Goal: Task Accomplishment & Management: Manage account settings

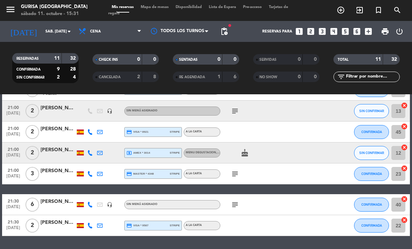
scroll to position [150, 0]
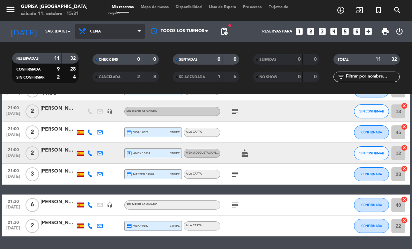
click at [99, 27] on span "Cena" at bounding box center [110, 31] width 70 height 15
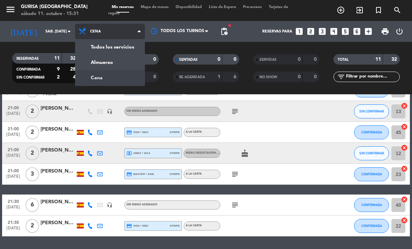
click at [91, 57] on div "menu Gurisa Madrid sábado 11. octubre - 15:31 Mis reservas Mapa de mesas Dispon…" at bounding box center [206, 47] width 412 height 94
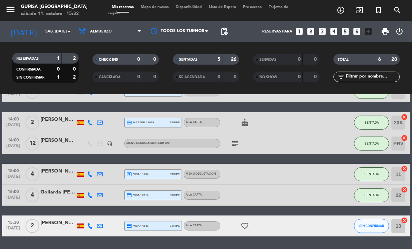
scroll to position [22, 0]
click at [292, 216] on div at bounding box center [288, 226] width 19 height 21
click at [312, 216] on div "15:30 [DATE] 2 [PERSON_NAME] credit_card visa * 4548 stripe A LA CARTA favorite…" at bounding box center [206, 226] width 408 height 21
click at [55, 219] on div "[PERSON_NAME]" at bounding box center [58, 223] width 35 height 8
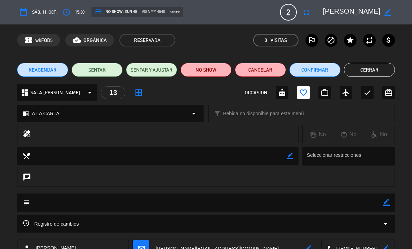
click at [106, 65] on button "SENTAR" at bounding box center [97, 70] width 51 height 14
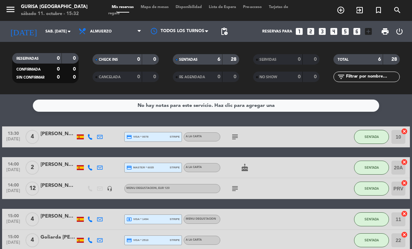
scroll to position [0, 0]
click at [123, 24] on span "Almuerzo" at bounding box center [110, 31] width 70 height 15
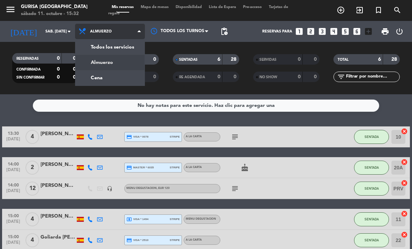
click at [112, 60] on div "menu Gurisa Madrid sábado 11. octubre - 15:32 Mis reservas Mapa de mesas Dispon…" at bounding box center [206, 47] width 412 height 94
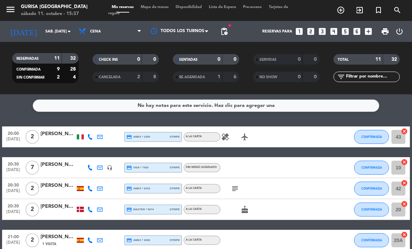
click at [151, 9] on span "Mapa de mesas" at bounding box center [154, 7] width 35 height 4
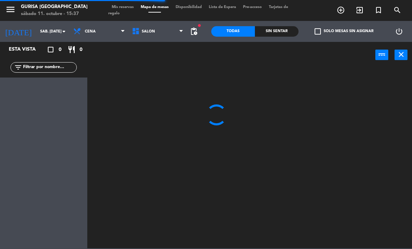
click at [128, 8] on span "Mis reservas" at bounding box center [122, 7] width 29 height 4
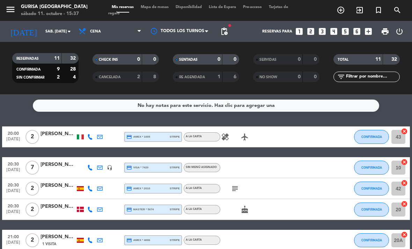
click at [153, 5] on span "Mapa de mesas" at bounding box center [154, 7] width 35 height 4
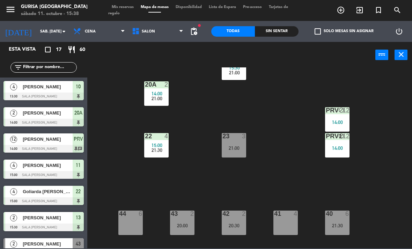
scroll to position [129, 0]
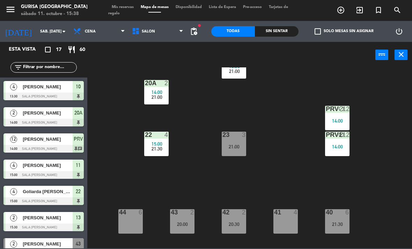
click at [319, 31] on span "check_box_outline_blank" at bounding box center [318, 31] width 6 height 6
click at [344, 31] on input "check_box_outline_blank Solo mesas sin asignar" at bounding box center [344, 31] width 0 height 0
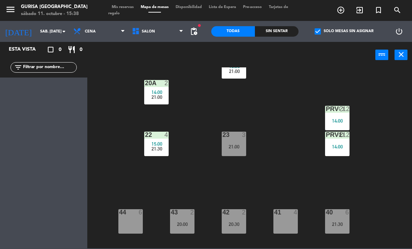
click at [323, 28] on label "check_box Solo mesas sin asignar" at bounding box center [344, 31] width 59 height 6
click at [344, 31] on input "check_box Solo mesas sin asignar" at bounding box center [344, 31] width 0 height 0
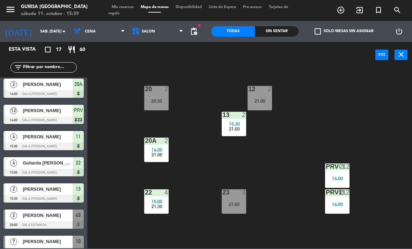
scroll to position [71, 0]
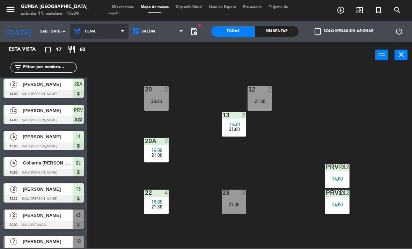
click at [100, 33] on span "Cena" at bounding box center [99, 31] width 59 height 15
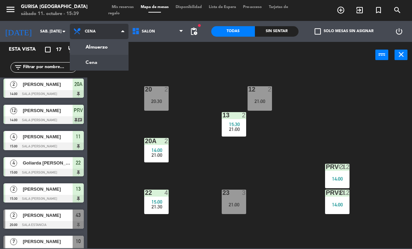
click at [88, 43] on ng-component "menu Gurisa Madrid sábado 11. octubre - 15:39 Mis reservas Mapa de mesas Dispon…" at bounding box center [206, 124] width 412 height 249
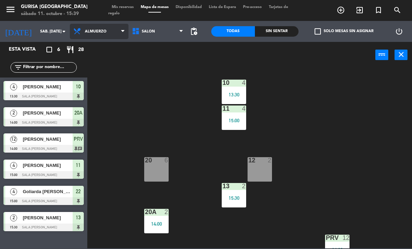
scroll to position [0, 0]
click at [129, 7] on span "Mis reservas" at bounding box center [122, 7] width 29 height 4
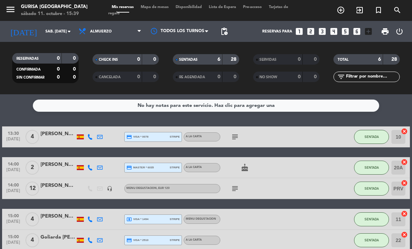
click at [404, 130] on icon "cancel" at bounding box center [404, 131] width 7 height 7
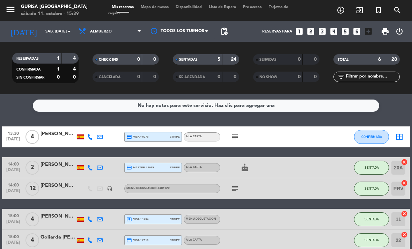
click at [408, 159] on icon "cancel" at bounding box center [404, 162] width 7 height 7
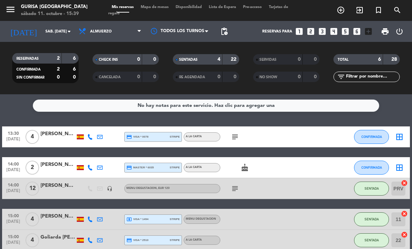
click at [405, 181] on icon "cancel" at bounding box center [404, 183] width 7 height 7
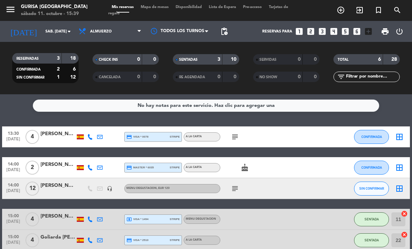
click at [405, 211] on icon "cancel" at bounding box center [404, 213] width 7 height 7
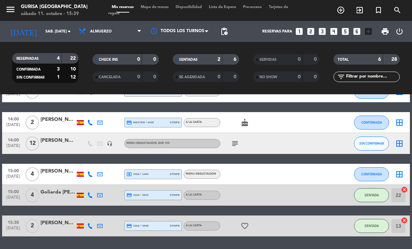
scroll to position [45, 0]
click at [407, 187] on icon "cancel" at bounding box center [404, 189] width 7 height 7
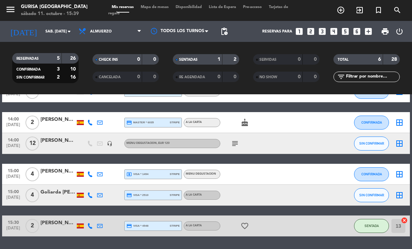
click at [408, 220] on icon "cancel" at bounding box center [404, 220] width 7 height 7
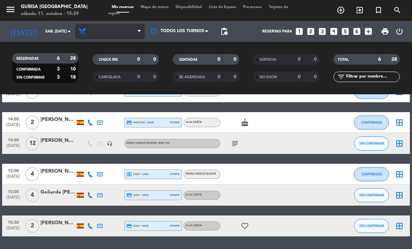
click at [127, 29] on span "Almuerzo" at bounding box center [110, 31] width 70 height 15
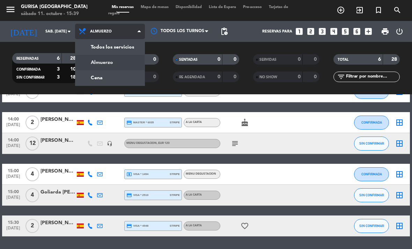
click at [119, 78] on div "menu Gurisa Madrid sábado 11. octubre - 15:39 Mis reservas Mapa de mesas Dispon…" at bounding box center [206, 47] width 412 height 94
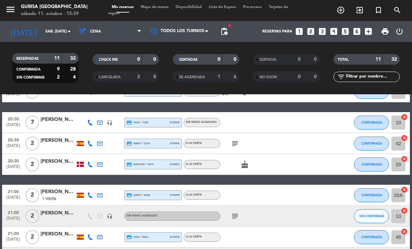
click at [161, 8] on span "Mapa de mesas" at bounding box center [154, 7] width 35 height 4
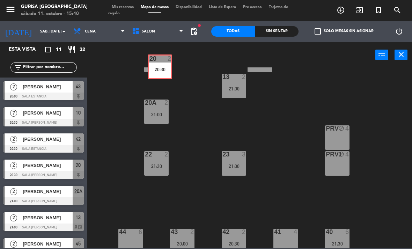
scroll to position [107, 0]
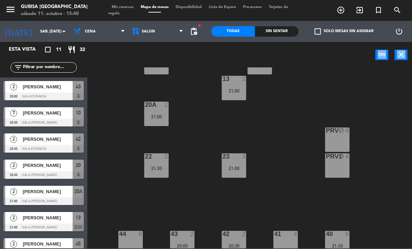
click at [367, 117] on div "10 7 20:30 11 block 4 20 2 20:30 12 2 21:00 13 2 21:00 20A 2 21:00 PRV block 4 …" at bounding box center [252, 157] width 321 height 181
click at [401, 55] on icon "close" at bounding box center [401, 54] width 8 height 8
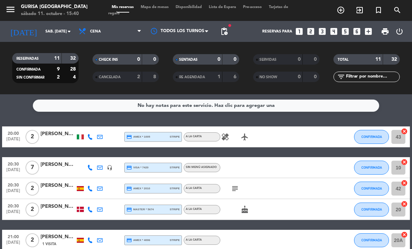
click at [169, 5] on span "Mapa de mesas" at bounding box center [154, 7] width 35 height 4
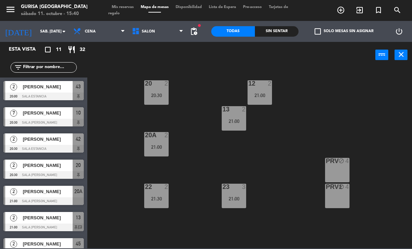
scroll to position [76, 0]
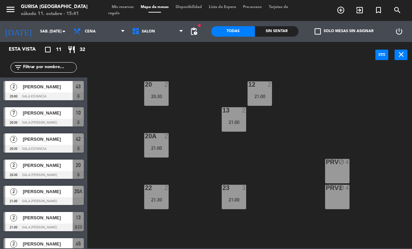
click at [158, 91] on div "20 2 20:30" at bounding box center [156, 93] width 24 height 24
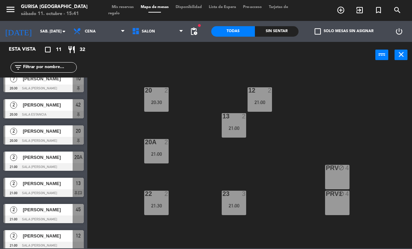
scroll to position [35, 0]
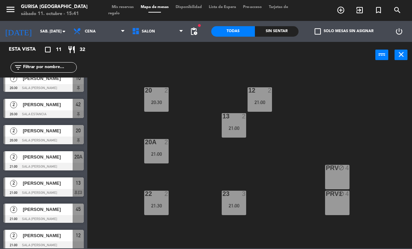
click at [58, 159] on span "[PERSON_NAME]" at bounding box center [48, 156] width 50 height 7
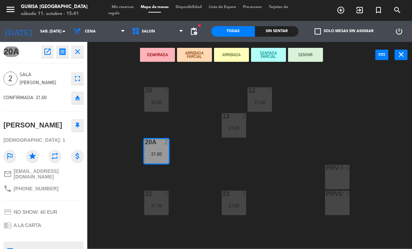
scroll to position [0, 0]
click at [15, 51] on span "20A" at bounding box center [11, 51] width 16 height 10
click at [65, 55] on icon "receipt" at bounding box center [62, 52] width 8 height 8
click at [81, 52] on icon "close" at bounding box center [77, 52] width 8 height 8
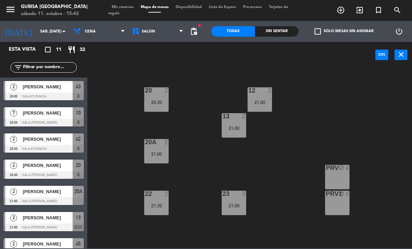
click at [128, 9] on span "Mis reservas" at bounding box center [122, 7] width 29 height 4
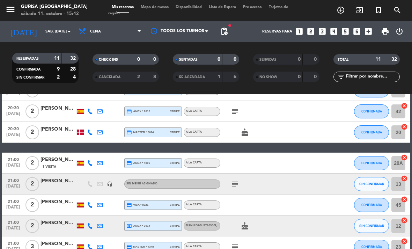
scroll to position [82, 0]
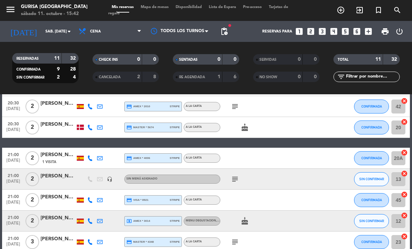
click at [408, 153] on icon "cancel" at bounding box center [404, 152] width 7 height 7
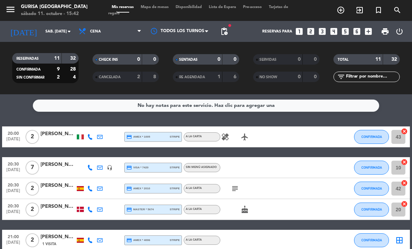
scroll to position [0, 0]
click at [157, 9] on span "Mapa de mesas" at bounding box center [154, 7] width 35 height 4
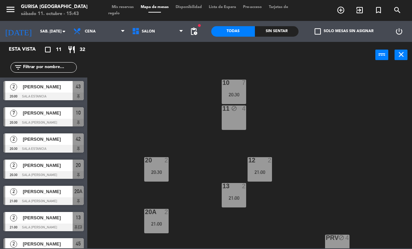
click at [129, 6] on span "Mis reservas" at bounding box center [122, 7] width 29 height 4
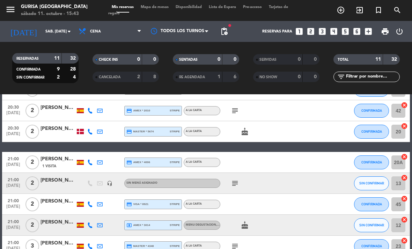
scroll to position [78, 0]
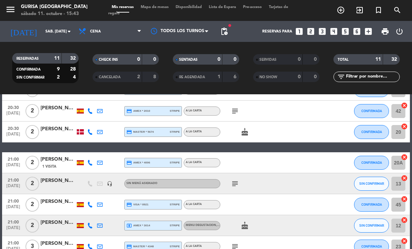
click at [404, 128] on icon "cancel" at bounding box center [404, 126] width 7 height 7
click at [167, 8] on span "Mapa de mesas" at bounding box center [154, 7] width 35 height 4
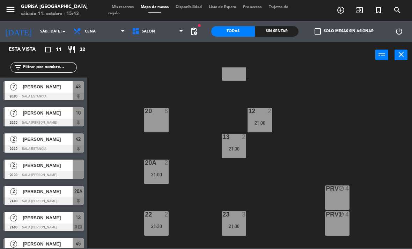
scroll to position [50, 0]
click at [131, 8] on span "Mis reservas" at bounding box center [122, 7] width 29 height 4
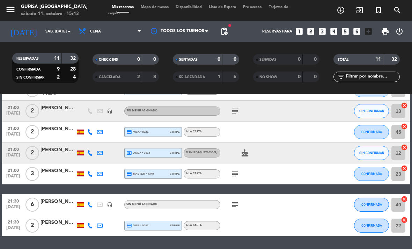
scroll to position [150, 0]
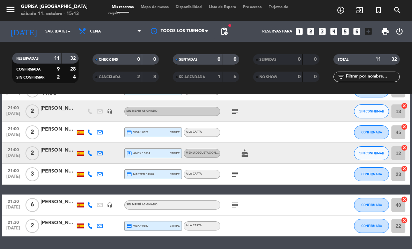
click at [408, 221] on icon "cancel" at bounding box center [404, 220] width 7 height 7
click at [407, 170] on icon "cancel" at bounding box center [404, 168] width 7 height 7
click at [407, 150] on icon "cancel" at bounding box center [404, 147] width 7 height 7
click at [405, 129] on icon "cancel" at bounding box center [404, 126] width 7 height 7
click at [404, 108] on icon "cancel" at bounding box center [404, 105] width 7 height 7
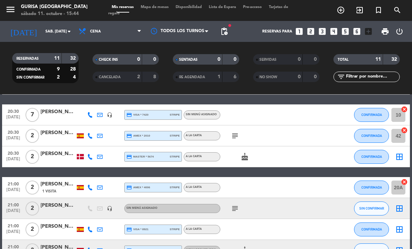
scroll to position [52, 0]
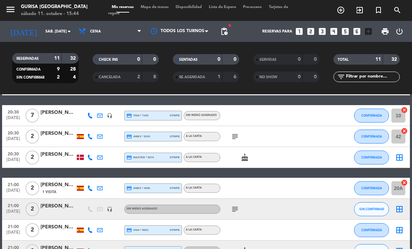
click at [404, 112] on icon "cancel" at bounding box center [404, 110] width 7 height 7
click at [405, 129] on icon "cancel" at bounding box center [404, 131] width 7 height 7
click at [408, 183] on icon "cancel" at bounding box center [404, 182] width 7 height 7
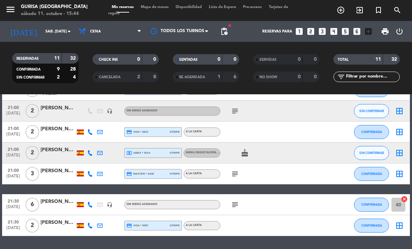
scroll to position [150, 0]
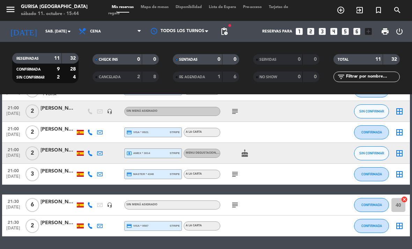
click at [62, 200] on div "[PERSON_NAME]" at bounding box center [58, 202] width 35 height 8
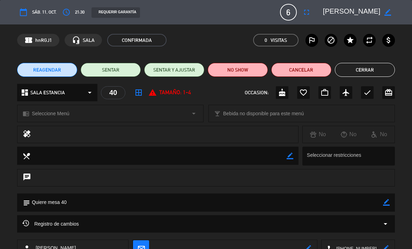
scroll to position [0, 0]
click at [378, 70] on button "Cerrar" at bounding box center [365, 70] width 60 height 14
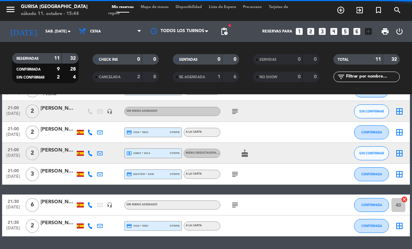
click at [163, 5] on span "Mapa de mesas" at bounding box center [154, 7] width 35 height 4
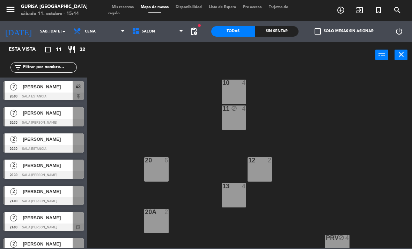
click at [124, 9] on span "Mis reservas" at bounding box center [122, 7] width 29 height 4
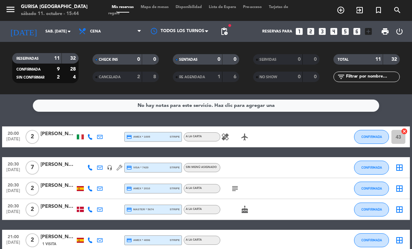
click at [56, 136] on div "[PERSON_NAME]" at bounding box center [58, 134] width 35 height 8
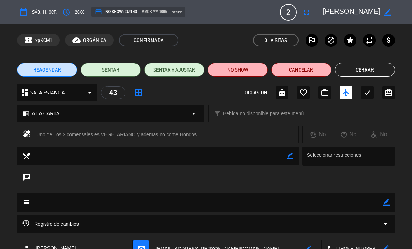
click at [381, 72] on button "Cerrar" at bounding box center [365, 70] width 60 height 14
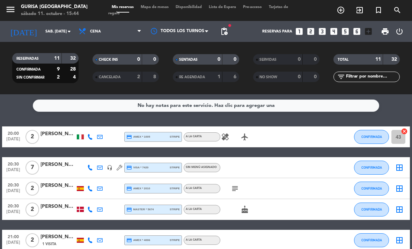
click at [58, 166] on div "[PERSON_NAME]" at bounding box center [58, 165] width 35 height 8
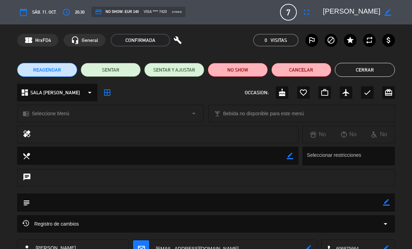
click at [384, 69] on button "Cerrar" at bounding box center [365, 70] width 60 height 14
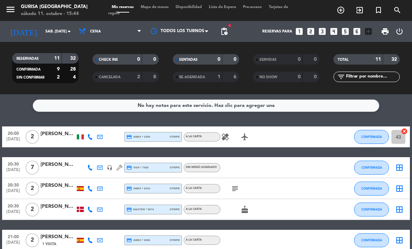
click at [58, 188] on div "[PERSON_NAME]" at bounding box center [58, 186] width 35 height 8
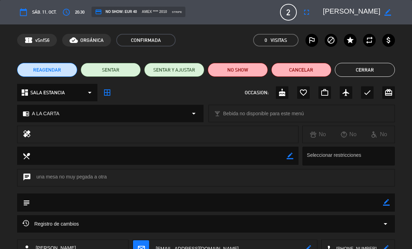
click at [386, 69] on button "Cerrar" at bounding box center [365, 70] width 60 height 14
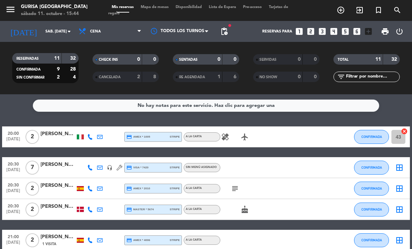
click at [53, 210] on div "[PERSON_NAME]" at bounding box center [58, 207] width 35 height 8
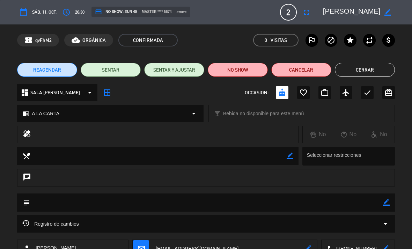
scroll to position [0, 0]
click at [382, 71] on button "Cerrar" at bounding box center [365, 70] width 60 height 14
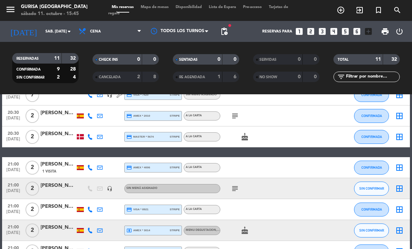
scroll to position [73, 0]
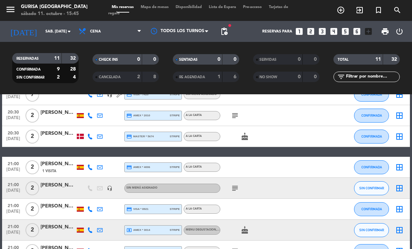
click at [55, 165] on div "[PERSON_NAME]" at bounding box center [58, 164] width 35 height 8
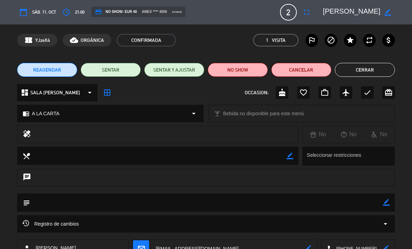
scroll to position [0, 0]
click at [388, 67] on button "Cerrar" at bounding box center [365, 70] width 60 height 14
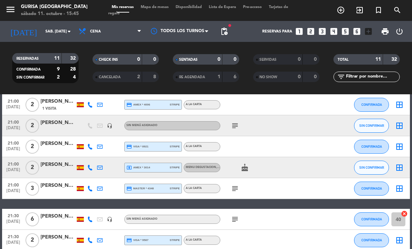
scroll to position [136, 0]
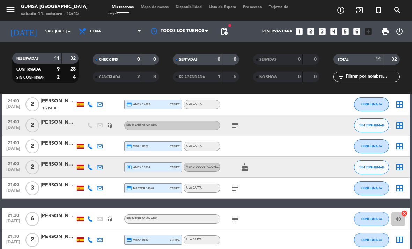
click at [57, 125] on div "[PERSON_NAME]" at bounding box center [58, 122] width 35 height 8
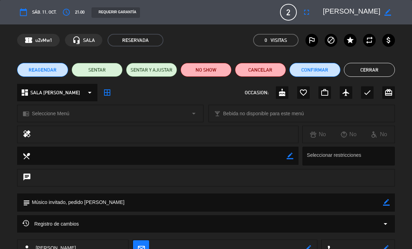
scroll to position [0, 0]
click at [379, 69] on button "Cerrar" at bounding box center [369, 70] width 51 height 14
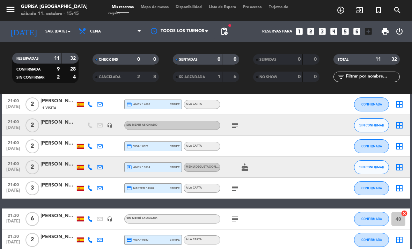
click at [56, 146] on div "[PERSON_NAME]" at bounding box center [58, 143] width 35 height 8
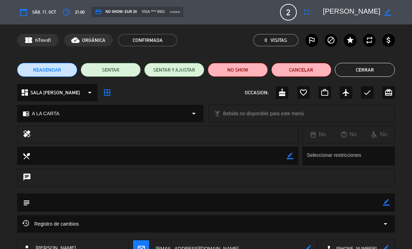
click at [387, 71] on button "Cerrar" at bounding box center [365, 70] width 60 height 14
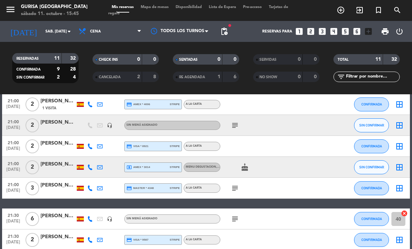
click at [56, 165] on div "[PERSON_NAME]" at bounding box center [58, 164] width 35 height 8
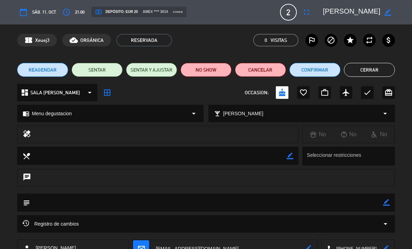
scroll to position [0, 0]
click at [381, 70] on button "Cerrar" at bounding box center [369, 70] width 51 height 14
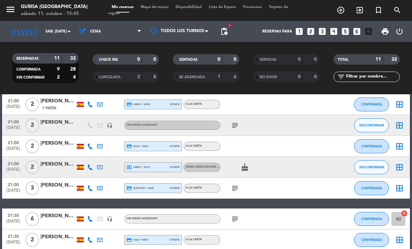
click at [54, 187] on div "[PERSON_NAME]" at bounding box center [58, 185] width 35 height 8
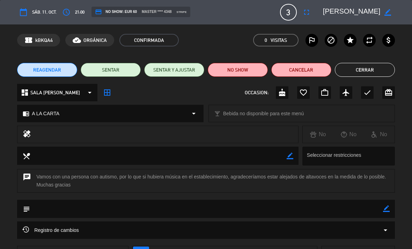
click at [385, 70] on button "Cerrar" at bounding box center [365, 70] width 60 height 14
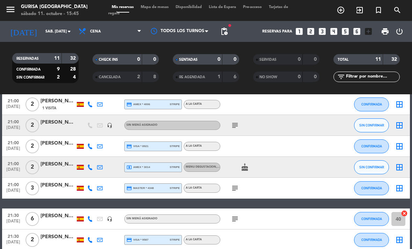
click at [50, 213] on div "[PERSON_NAME]" at bounding box center [58, 216] width 35 height 8
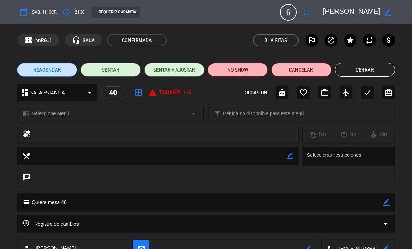
click at [382, 68] on button "Cerrar" at bounding box center [365, 70] width 60 height 14
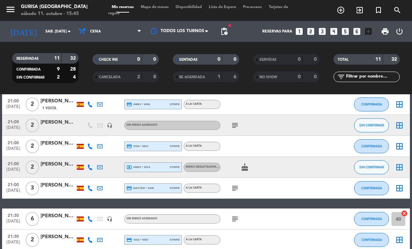
click at [45, 233] on div "[PERSON_NAME]" at bounding box center [58, 237] width 35 height 8
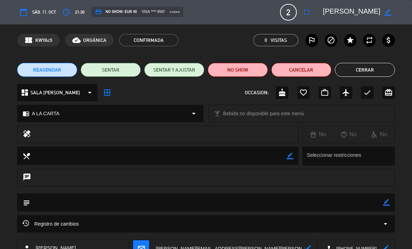
click at [379, 71] on button "Cerrar" at bounding box center [365, 70] width 60 height 14
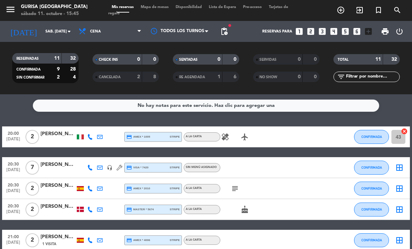
click at [57, 138] on div at bounding box center [58, 141] width 35 height 6
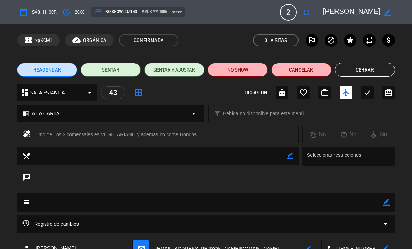
click at [382, 69] on button "Cerrar" at bounding box center [365, 70] width 60 height 14
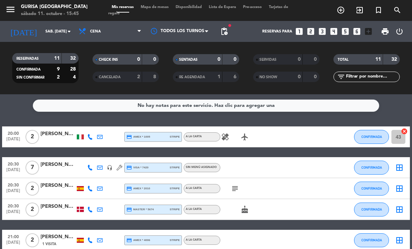
click at [49, 166] on div "[PERSON_NAME]" at bounding box center [58, 165] width 35 height 8
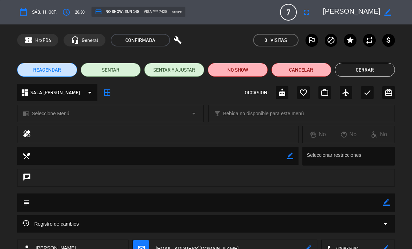
click at [388, 68] on button "Cerrar" at bounding box center [365, 70] width 60 height 14
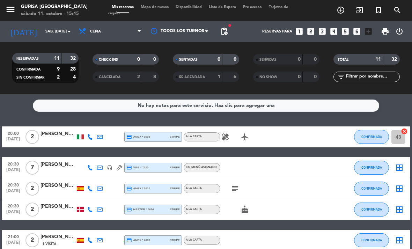
click at [48, 188] on div "[PERSON_NAME]" at bounding box center [58, 186] width 35 height 8
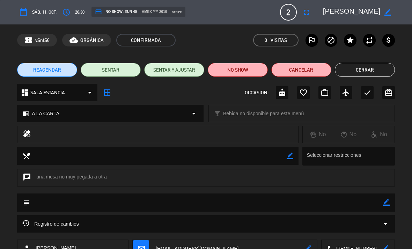
click at [382, 71] on button "Cerrar" at bounding box center [365, 70] width 60 height 14
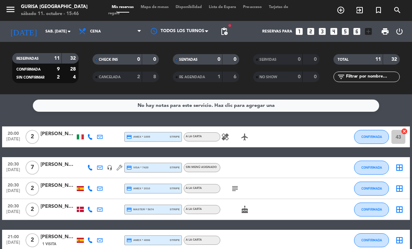
click at [47, 209] on div "[PERSON_NAME]" at bounding box center [58, 207] width 35 height 8
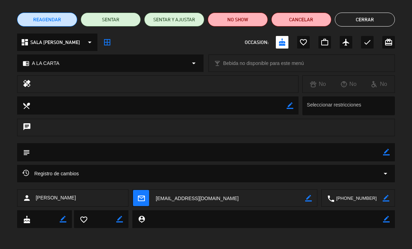
scroll to position [50, 0]
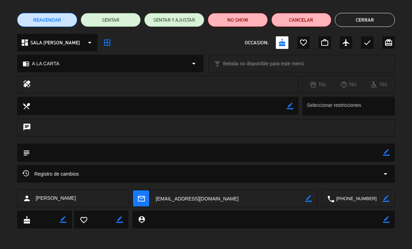
click at [382, 19] on button "Cerrar" at bounding box center [365, 20] width 60 height 14
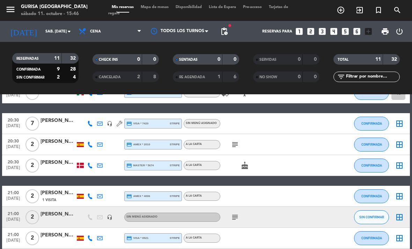
scroll to position [43, 0]
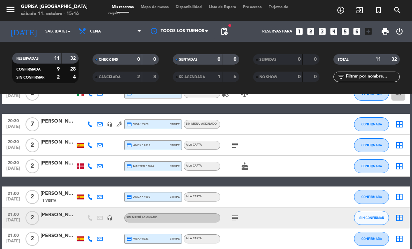
click at [47, 199] on span "1 Visita" at bounding box center [49, 201] width 14 height 6
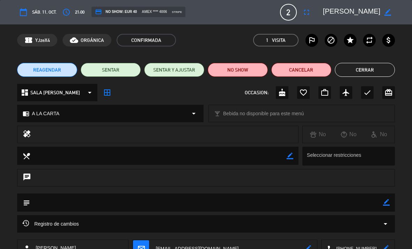
scroll to position [0, 0]
click at [379, 68] on button "Cerrar" at bounding box center [365, 70] width 60 height 14
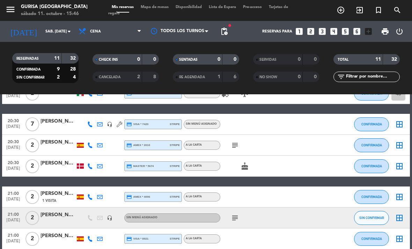
click at [46, 217] on div "[PERSON_NAME]" at bounding box center [58, 215] width 35 height 8
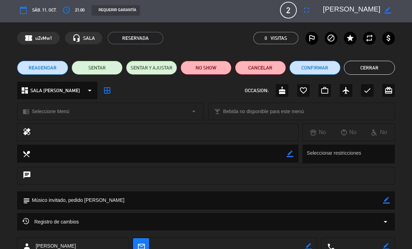
scroll to position [1, 0]
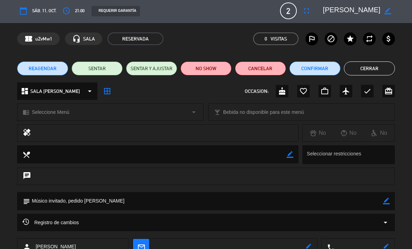
click at [381, 68] on button "Cerrar" at bounding box center [369, 69] width 51 height 14
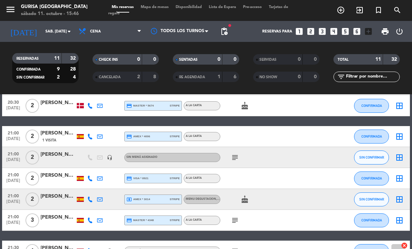
scroll to position [106, 0]
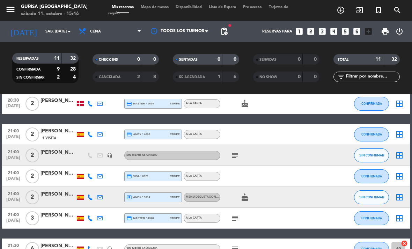
click at [57, 178] on div at bounding box center [58, 181] width 35 height 6
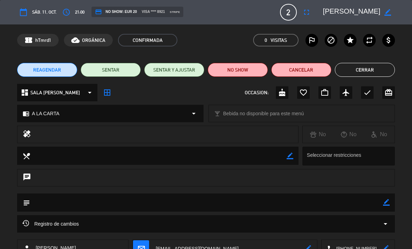
scroll to position [0, 0]
click at [386, 69] on button "Cerrar" at bounding box center [365, 70] width 60 height 14
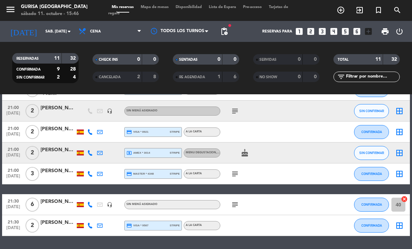
scroll to position [150, 0]
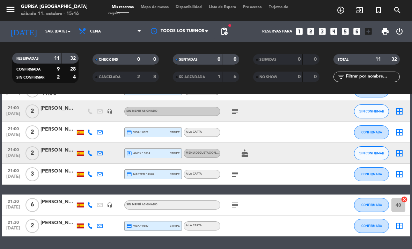
click at [237, 175] on icon "subject" at bounding box center [235, 174] width 8 height 8
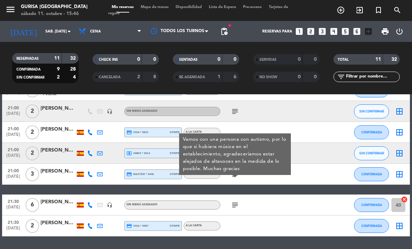
click at [239, 199] on div "subject" at bounding box center [250, 205] width 59 height 21
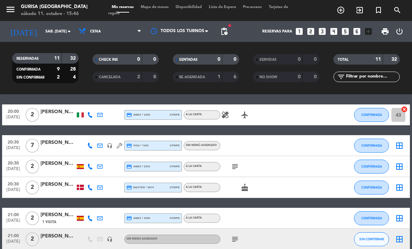
scroll to position [21, 0]
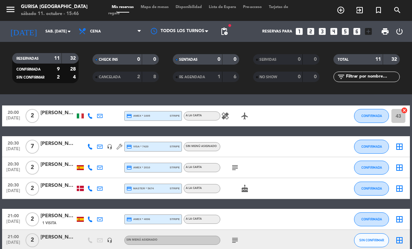
click at [237, 171] on icon "subject" at bounding box center [235, 168] width 8 height 8
click at [171, 9] on span "Mapa de mesas" at bounding box center [154, 7] width 35 height 4
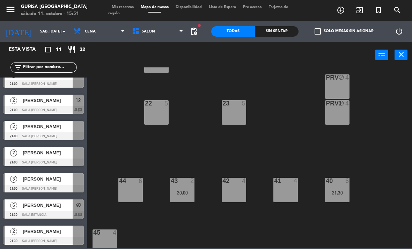
scroll to position [164, 0]
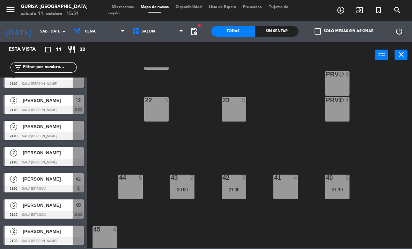
click at [289, 185] on div "41 4" at bounding box center [286, 187] width 24 height 24
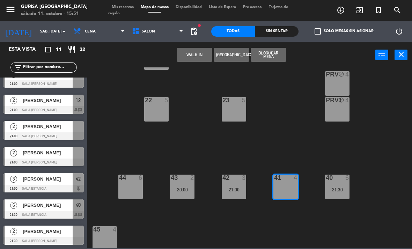
click at [278, 55] on button "Bloquear Mesa" at bounding box center [268, 55] width 35 height 14
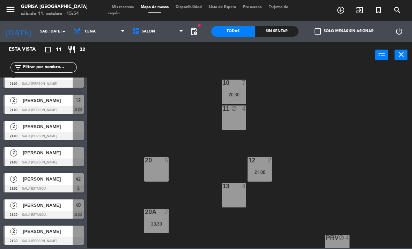
scroll to position [117, 0]
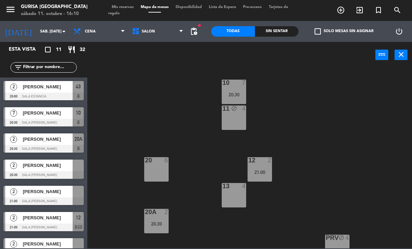
scroll to position [0, 0]
click at [400, 57] on icon "close" at bounding box center [401, 54] width 8 height 8
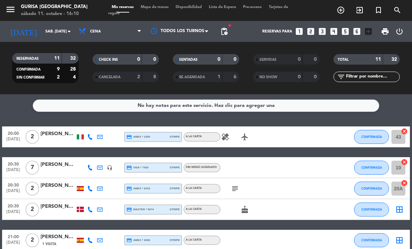
click at [136, 78] on div "2" at bounding box center [134, 77] width 14 height 8
